Goal: Information Seeking & Learning: Learn about a topic

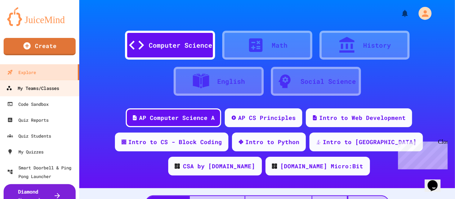
click at [61, 89] on link "My Teams/Classes" at bounding box center [40, 88] width 82 height 16
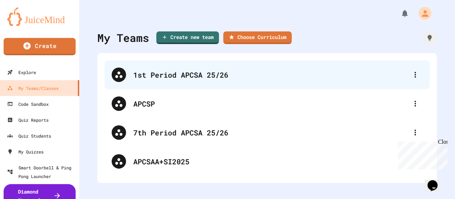
click at [158, 79] on div "1st Period APCSA 25/26" at bounding box center [270, 74] width 275 height 11
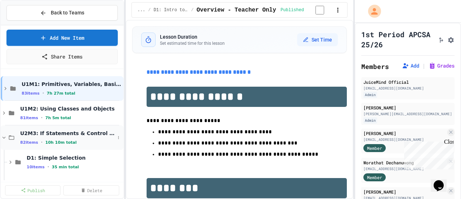
click at [2, 135] on icon at bounding box center [4, 137] width 6 height 6
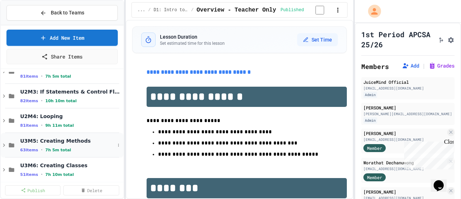
scroll to position [41, 0]
click at [4, 95] on icon at bounding box center [4, 96] width 2 height 3
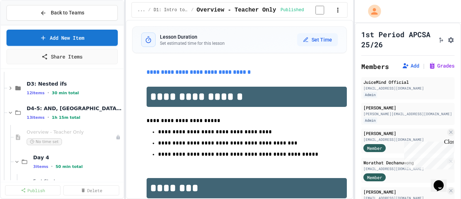
scroll to position [130, 0]
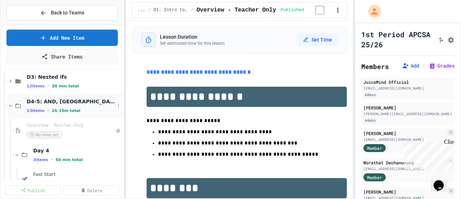
click at [10, 105] on icon at bounding box center [10, 105] width 6 height 6
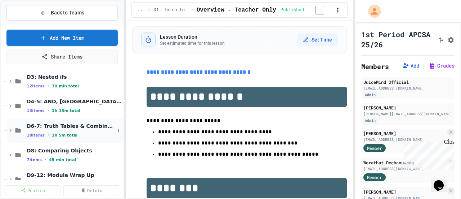
click at [10, 130] on icon at bounding box center [10, 130] width 6 height 6
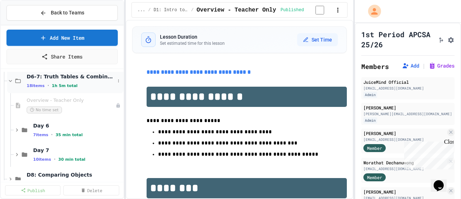
scroll to position [180, 0]
click at [16, 129] on icon at bounding box center [17, 129] width 6 height 6
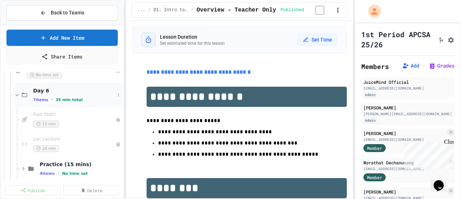
scroll to position [217, 0]
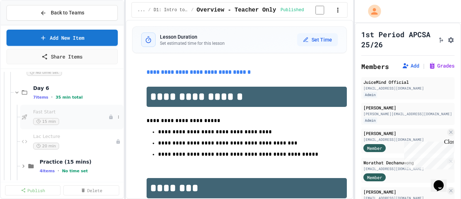
click at [70, 115] on div "Fast Start 15 min" at bounding box center [70, 117] width 75 height 16
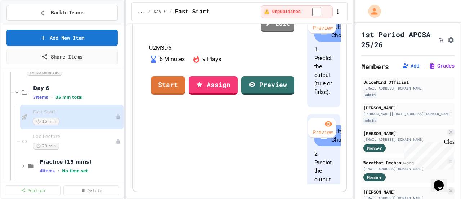
scroll to position [198, 0]
click at [270, 94] on link "Preview" at bounding box center [268, 84] width 52 height 19
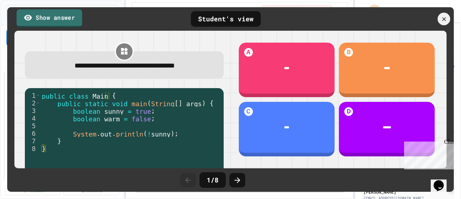
click at [65, 18] on link "Show answer" at bounding box center [50, 18] width 66 height 18
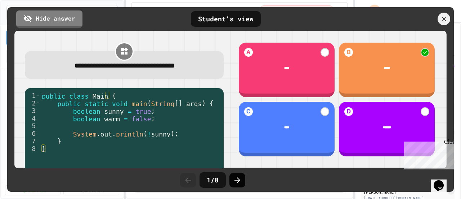
click at [238, 181] on icon at bounding box center [237, 180] width 9 height 9
click at [237, 182] on icon at bounding box center [238, 180] width 6 height 6
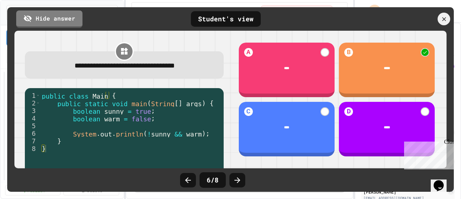
click at [237, 182] on icon at bounding box center [238, 180] width 6 height 6
click at [442, 15] on icon at bounding box center [444, 19] width 8 height 8
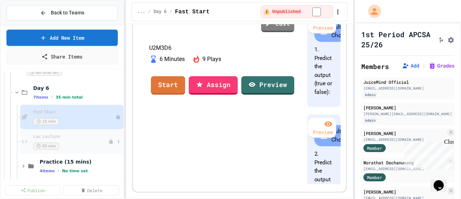
click at [70, 136] on span "Lac Lecture" at bounding box center [70, 136] width 75 height 6
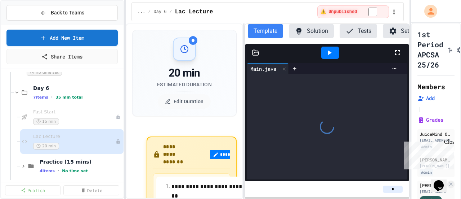
click at [411, 42] on div "**********" at bounding box center [230, 99] width 461 height 199
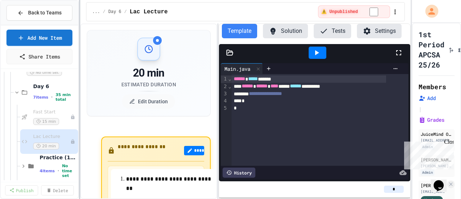
click at [77, 51] on div "**********" at bounding box center [230, 99] width 461 height 199
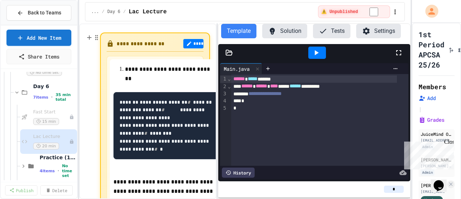
scroll to position [103, 0]
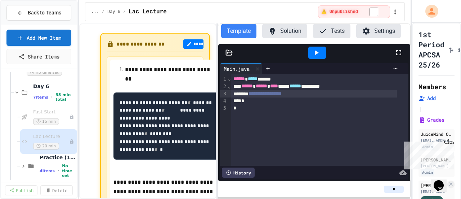
click at [315, 92] on div "**********" at bounding box center [314, 93] width 166 height 7
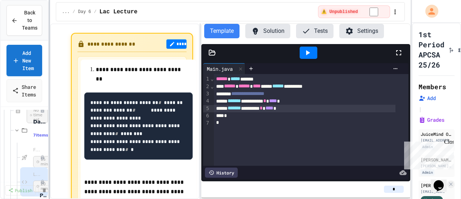
click at [49, 62] on div at bounding box center [49, 99] width 1 height 199
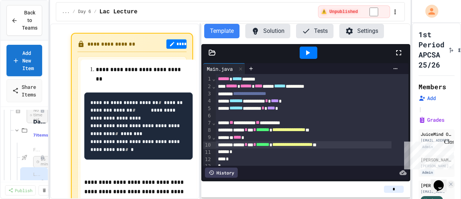
click at [307, 52] on icon at bounding box center [308, 52] width 4 height 5
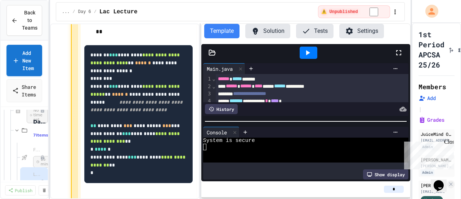
scroll to position [486, 0]
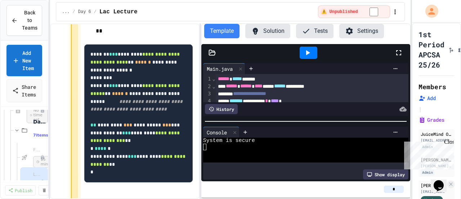
click at [394, 15] on button "button" at bounding box center [395, 12] width 7 height 9
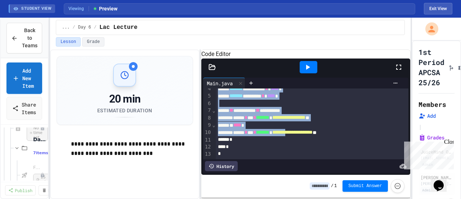
scroll to position [0, 0]
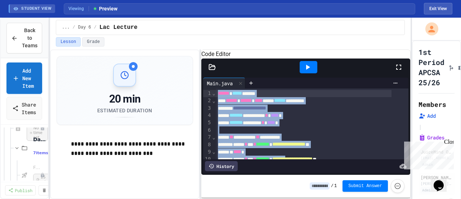
drag, startPoint x: 311, startPoint y: 119, endPoint x: 374, endPoint y: 56, distance: 89.2
click at [374, 56] on div "**********" at bounding box center [305, 124] width 209 height 149
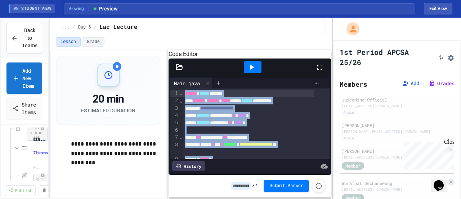
click at [332, 62] on div at bounding box center [332, 108] width 1 height 181
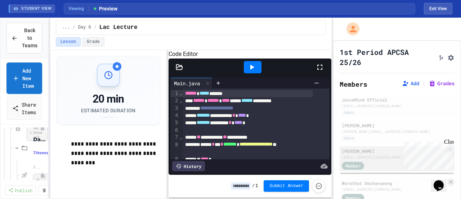
click at [377, 150] on div "[PERSON_NAME]" at bounding box center [394, 150] width 104 height 6
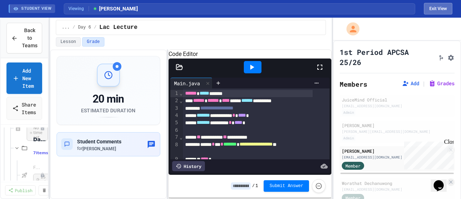
click at [434, 7] on button "Exit View" at bounding box center [438, 9] width 28 height 12
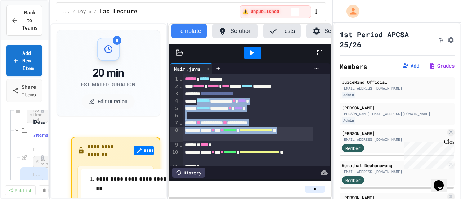
drag, startPoint x: 201, startPoint y: 107, endPoint x: 231, endPoint y: 139, distance: 44.1
click at [231, 139] on div "**********" at bounding box center [256, 130] width 147 height 112
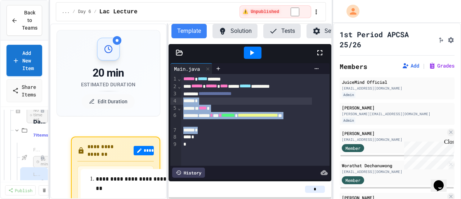
drag, startPoint x: 205, startPoint y: 137, endPoint x: 184, endPoint y: 105, distance: 38.6
click at [184, 105] on div "**********" at bounding box center [255, 120] width 149 height 92
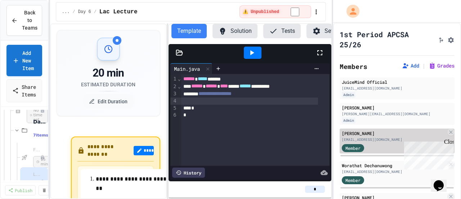
click at [363, 130] on div "[PERSON_NAME]" at bounding box center [394, 133] width 104 height 6
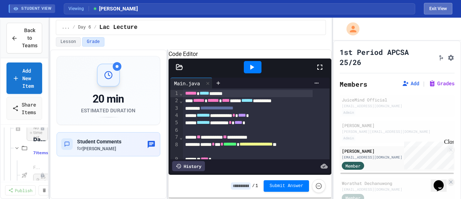
click at [434, 8] on button "Exit View" at bounding box center [438, 9] width 28 height 12
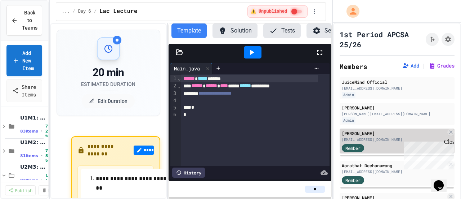
click at [367, 133] on div "[PERSON_NAME]" at bounding box center [394, 133] width 104 height 6
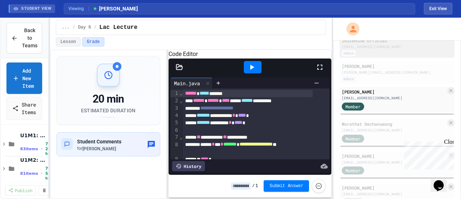
scroll to position [61, 0]
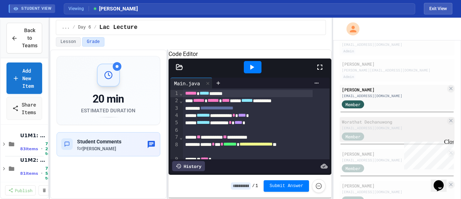
click at [373, 128] on div "[EMAIL_ADDRESS][DOMAIN_NAME]" at bounding box center [394, 127] width 104 height 5
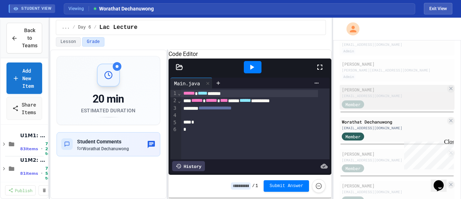
click at [383, 98] on div "[PERSON_NAME] [EMAIL_ADDRESS][DOMAIN_NAME] Member" at bounding box center [397, 97] width 115 height 25
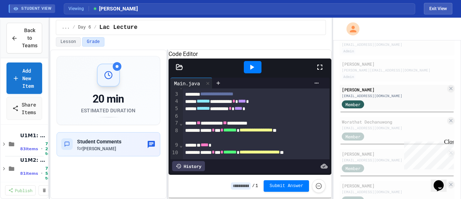
scroll to position [13, 0]
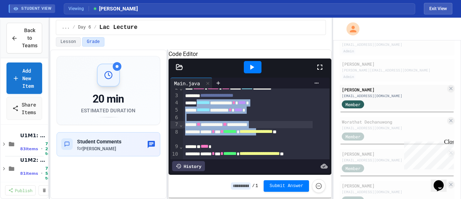
drag, startPoint x: 200, startPoint y: 111, endPoint x: 285, endPoint y: 138, distance: 89.0
click at [285, 138] on div "**********" at bounding box center [256, 132] width 147 height 112
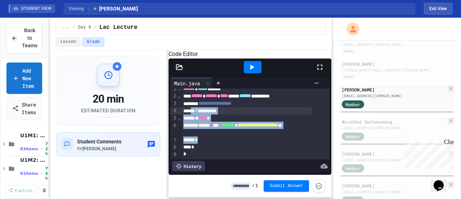
drag, startPoint x: 204, startPoint y: 141, endPoint x: 195, endPoint y: 109, distance: 32.6
click at [195, 109] on div "**********" at bounding box center [255, 121] width 149 height 75
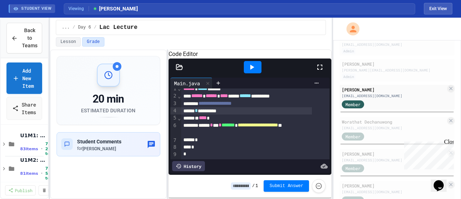
scroll to position [0, 0]
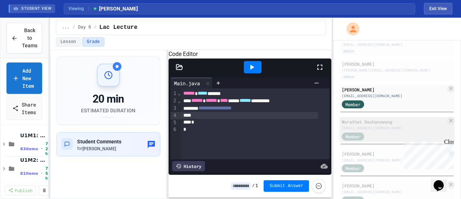
click at [375, 128] on div "[EMAIL_ADDRESS][DOMAIN_NAME]" at bounding box center [394, 127] width 104 height 5
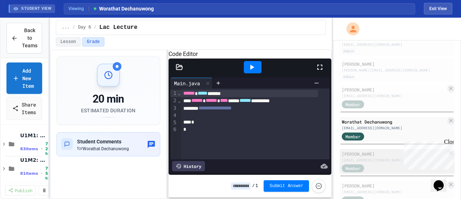
click at [375, 154] on div "[PERSON_NAME]" at bounding box center [394, 153] width 104 height 6
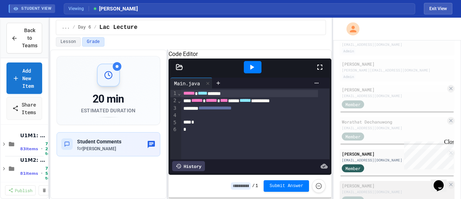
click at [380, 184] on div "[PERSON_NAME]" at bounding box center [394, 185] width 104 height 6
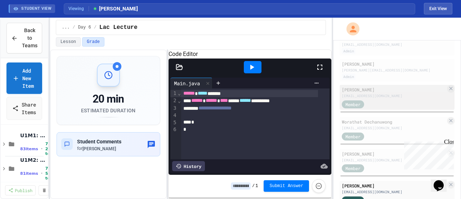
click at [381, 100] on div "Member" at bounding box center [394, 103] width 104 height 9
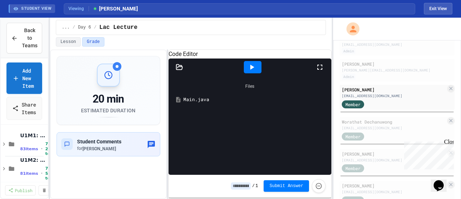
click at [248, 103] on div "Main.java" at bounding box center [255, 99] width 144 height 7
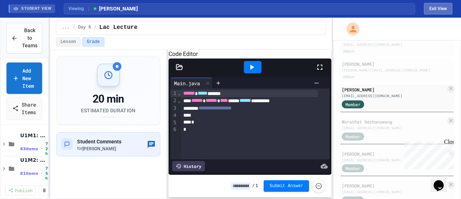
click at [434, 5] on button "Exit View" at bounding box center [438, 9] width 28 height 12
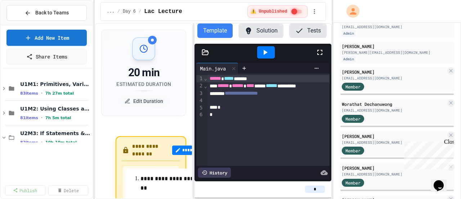
click at [115, 34] on div "**********" at bounding box center [230, 99] width 461 height 199
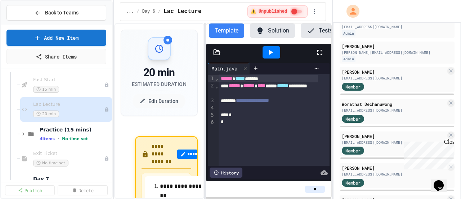
scroll to position [252, 0]
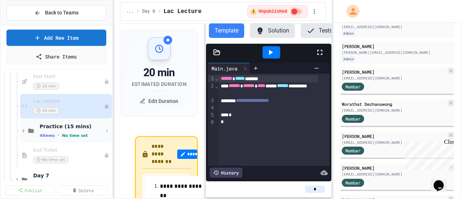
click at [69, 129] on div "Practice (15 mins) 4 items • No time set" at bounding box center [72, 130] width 64 height 15
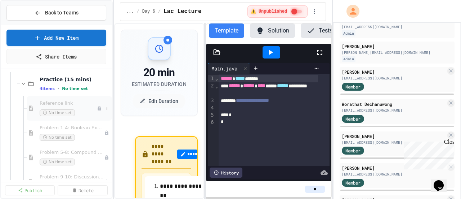
scroll to position [303, 0]
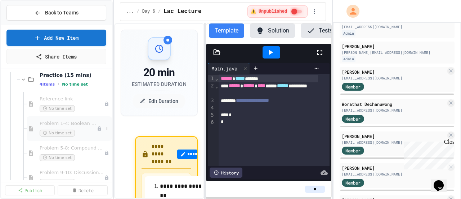
click at [84, 120] on span "Problem 1-4: Boolean Expression Practice" at bounding box center [68, 123] width 57 height 6
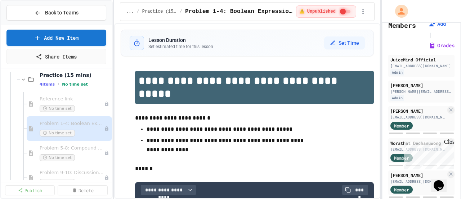
click at [409, 66] on div "**********" at bounding box center [230, 99] width 461 height 199
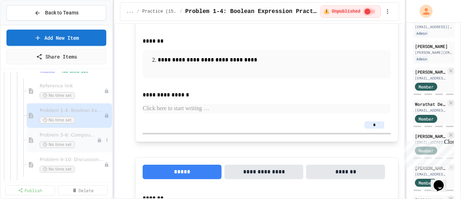
scroll to position [315, 0]
click at [75, 94] on div "No time set" at bounding box center [68, 96] width 57 height 7
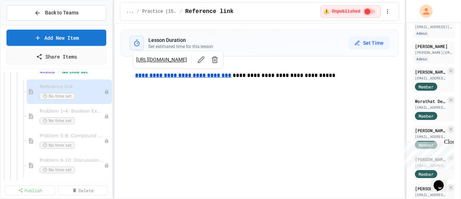
click at [154, 77] on u "**********" at bounding box center [183, 74] width 96 height 5
click at [174, 56] on link "https://docs.google.com/document/d/1ZdaxMBc7XCNUCPZrlP0hfCK32OBrLSrdKWKmtwPY8Po…" at bounding box center [161, 59] width 51 height 7
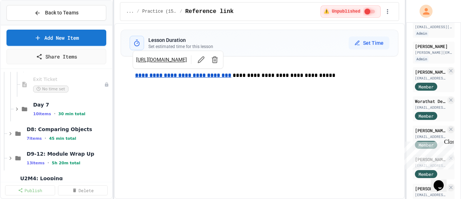
scroll to position [425, 0]
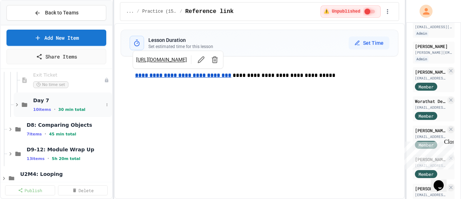
click at [24, 105] on icon at bounding box center [24, 104] width 5 height 4
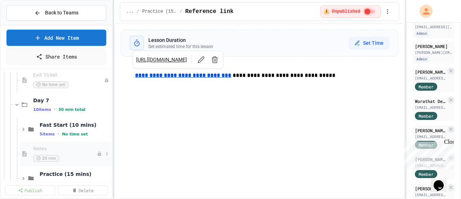
click at [41, 152] on div "Notes 20 min" at bounding box center [65, 154] width 64 height 16
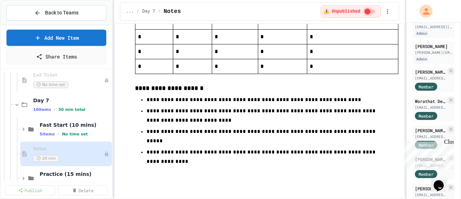
scroll to position [1080, 0]
click at [81, 99] on span "Day 7" at bounding box center [68, 100] width 70 height 6
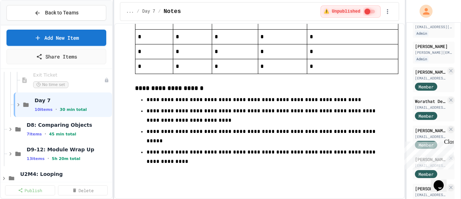
click at [81, 99] on span "Day 7" at bounding box center [73, 100] width 76 height 6
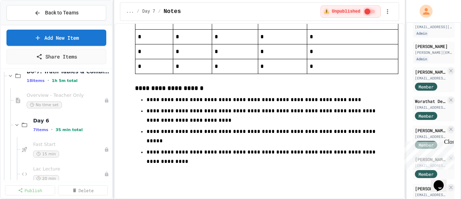
scroll to position [184, 0]
click at [80, 98] on div "Overview - Teacher Only No time set" at bounding box center [62, 101] width 70 height 16
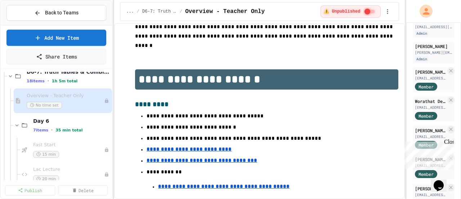
scroll to position [279, 0]
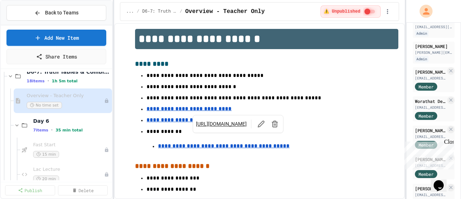
click at [212, 143] on u "**********" at bounding box center [224, 145] width 132 height 5
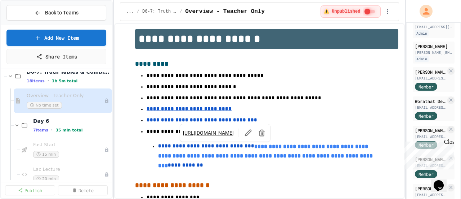
click at [342, 105] on p "**********" at bounding box center [267, 109] width 240 height 9
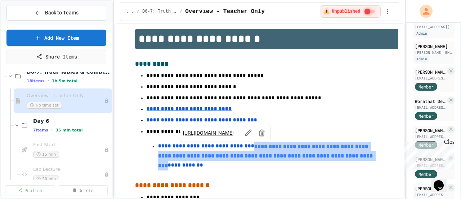
drag, startPoint x: 322, startPoint y: 160, endPoint x: 165, endPoint y: 150, distance: 156.7
click at [165, 150] on link "**********" at bounding box center [266, 155] width 216 height 25
